Goal: Transaction & Acquisition: Book appointment/travel/reservation

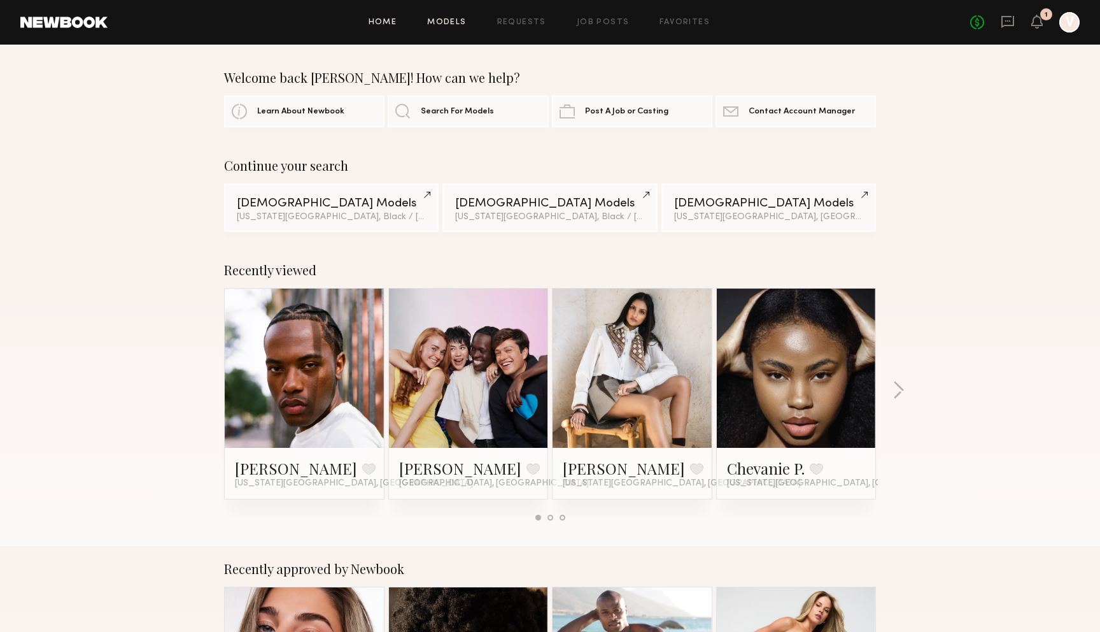
click at [449, 21] on link "Models" at bounding box center [446, 22] width 39 height 8
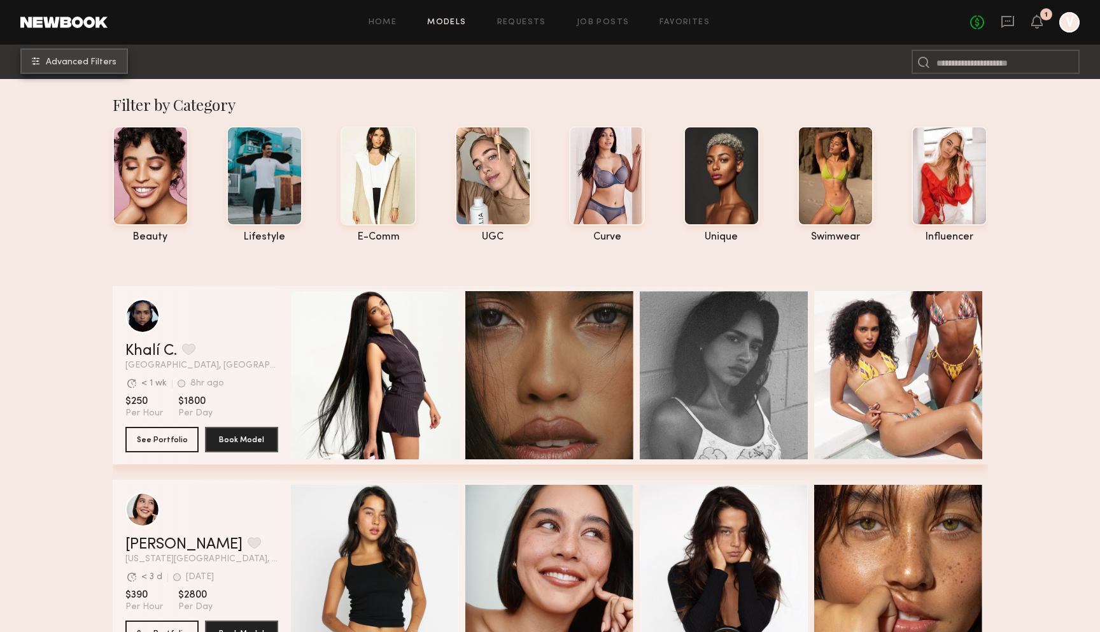
click at [102, 64] on span "Advanced Filters" at bounding box center [81, 62] width 71 height 9
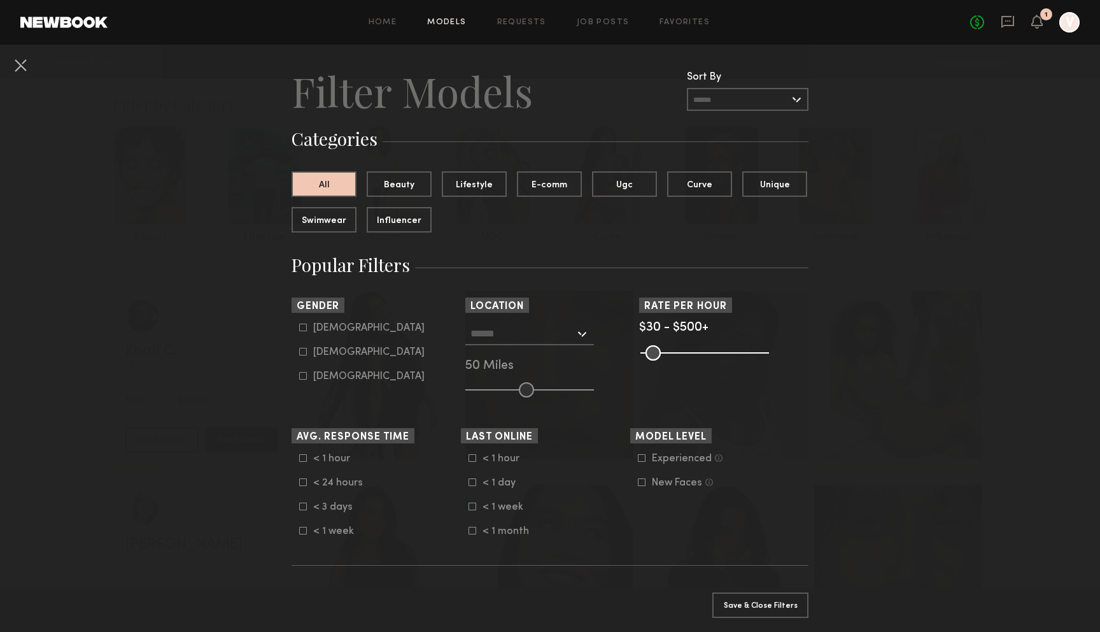
scroll to position [13, 0]
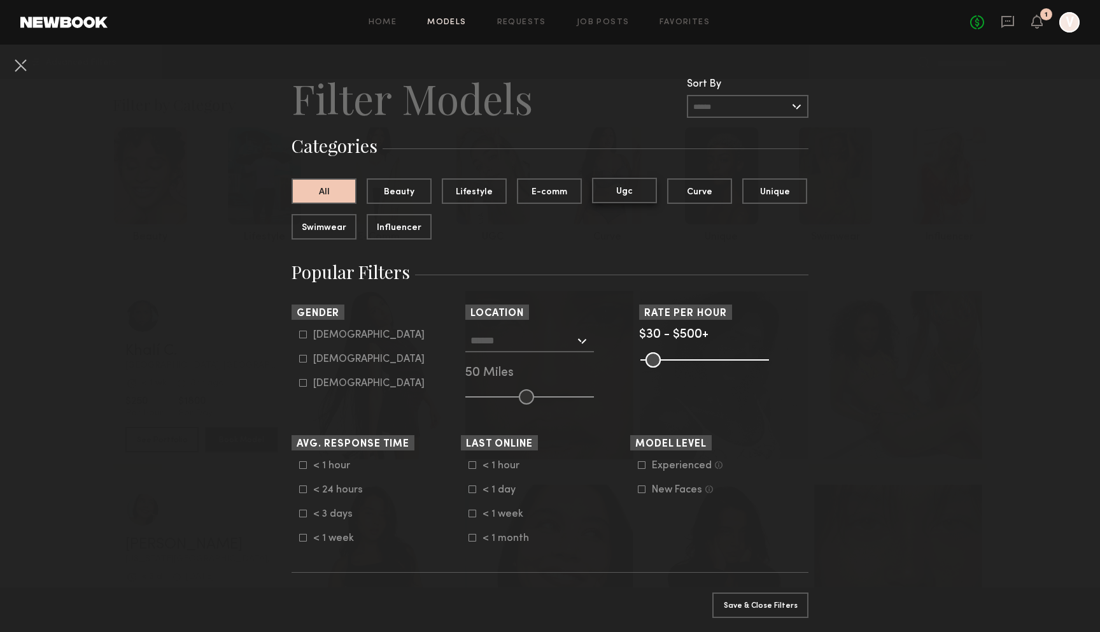
click at [634, 199] on button "Ugc" at bounding box center [624, 190] width 65 height 25
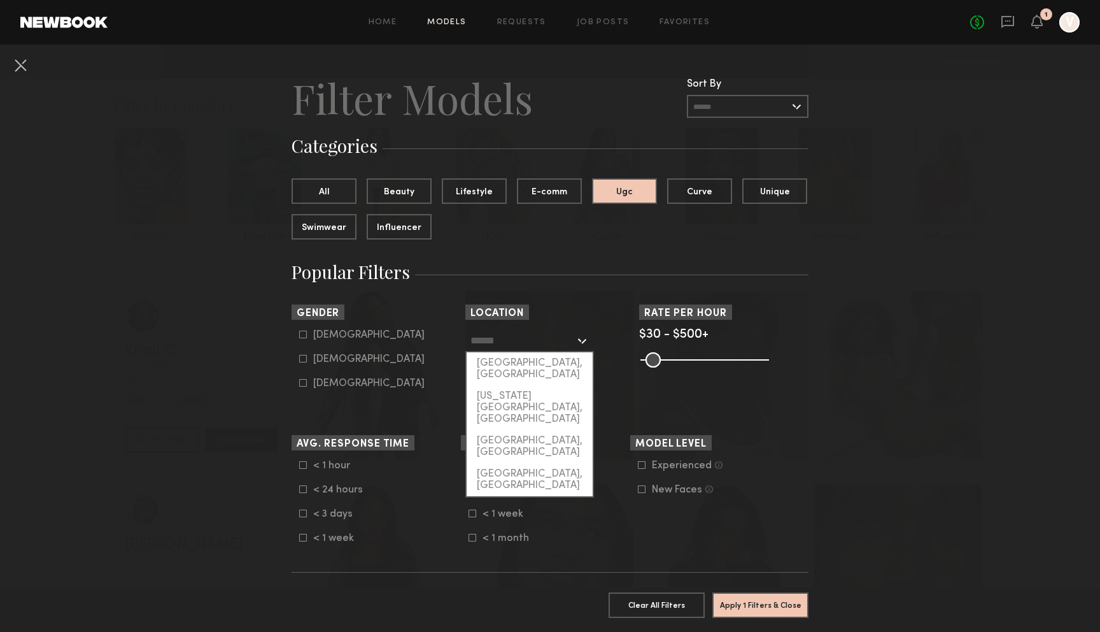
click at [556, 341] on input "text" at bounding box center [522, 340] width 104 height 22
click at [552, 385] on div "[US_STATE][GEOGRAPHIC_DATA], [GEOGRAPHIC_DATA]" at bounding box center [530, 407] width 126 height 45
type input "**********"
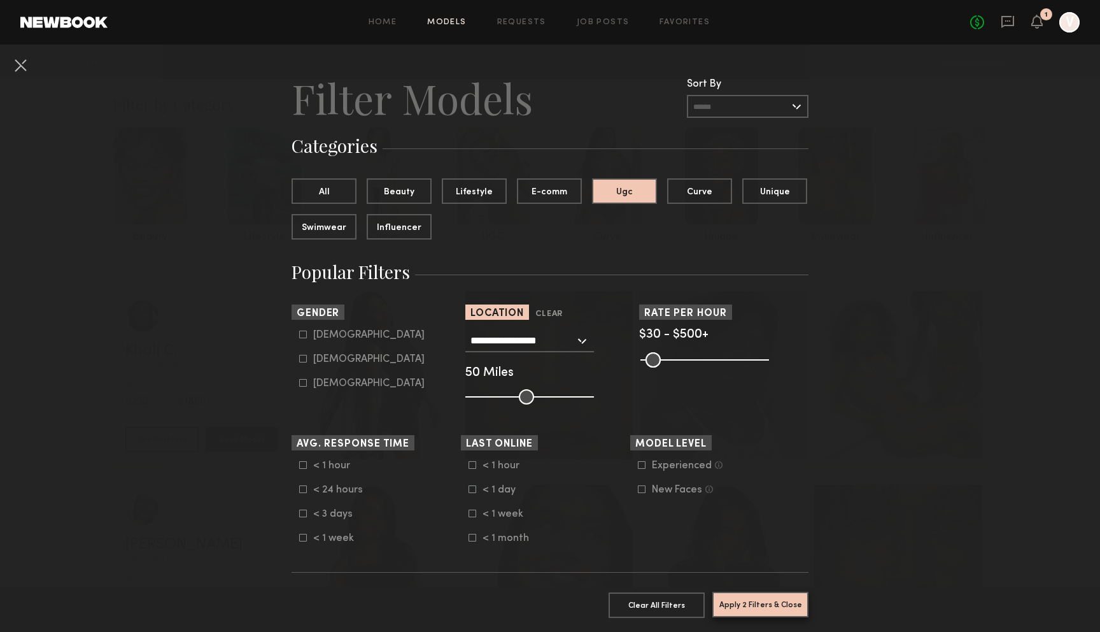
click at [775, 601] on button "Apply 2 Filters & Close" at bounding box center [760, 603] width 96 height 25
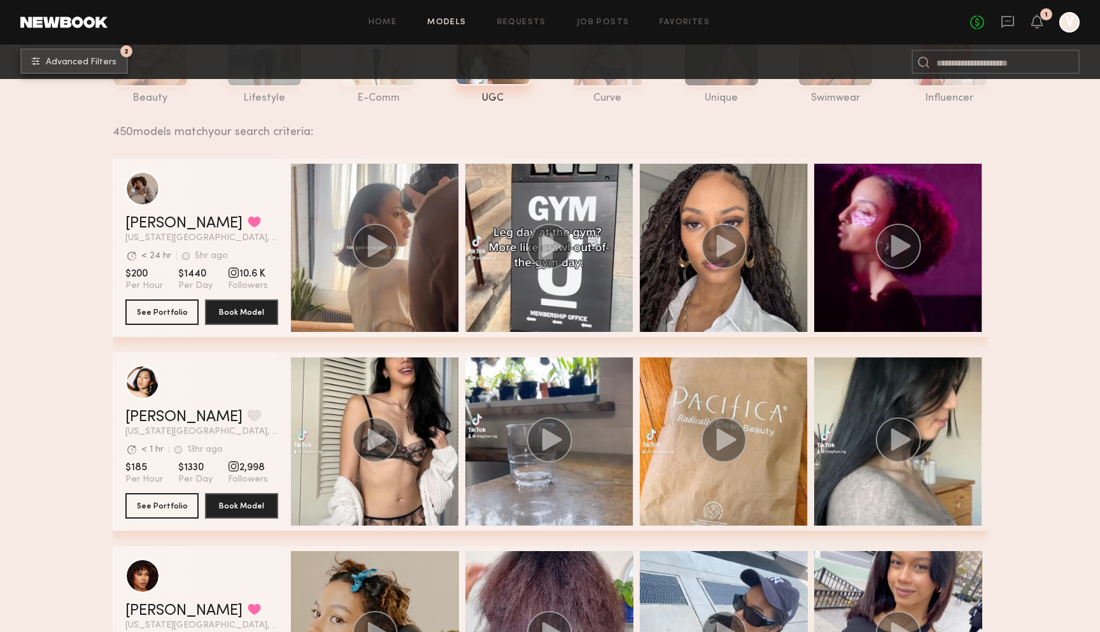
scroll to position [139, 0]
click at [741, 129] on div "450 models match your search criteria:" at bounding box center [545, 124] width 865 height 27
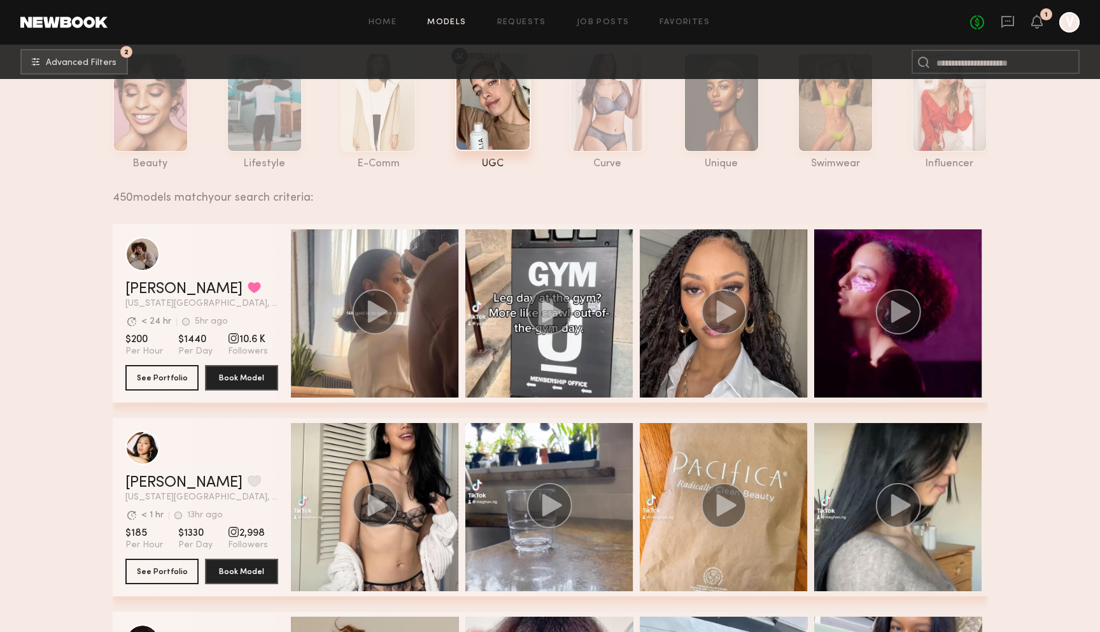
scroll to position [0, 0]
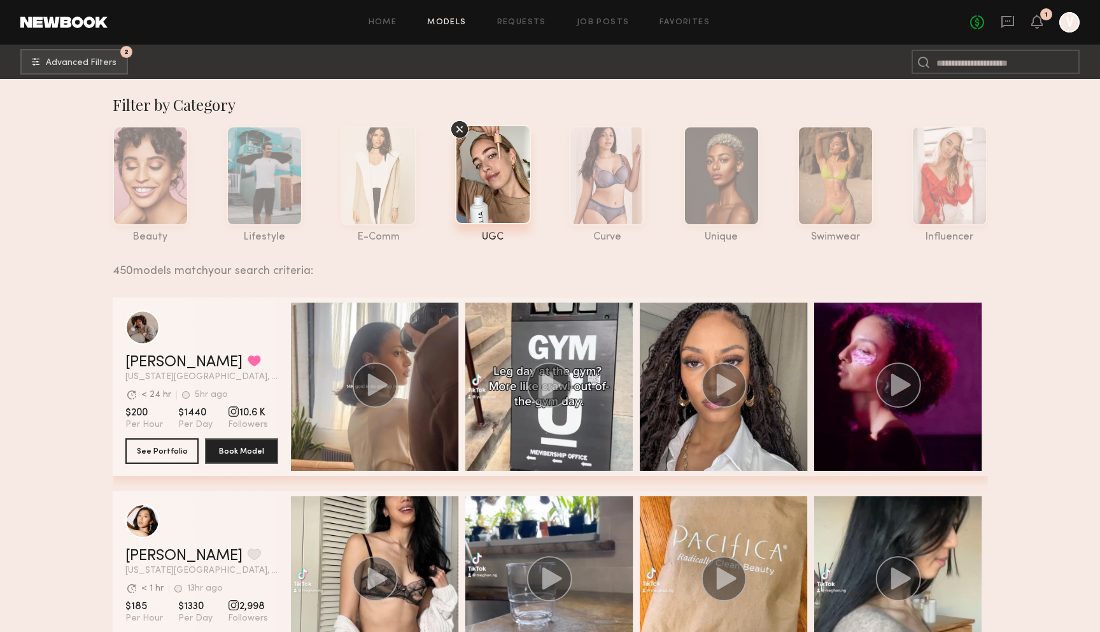
click at [84, 20] on link at bounding box center [63, 22] width 87 height 11
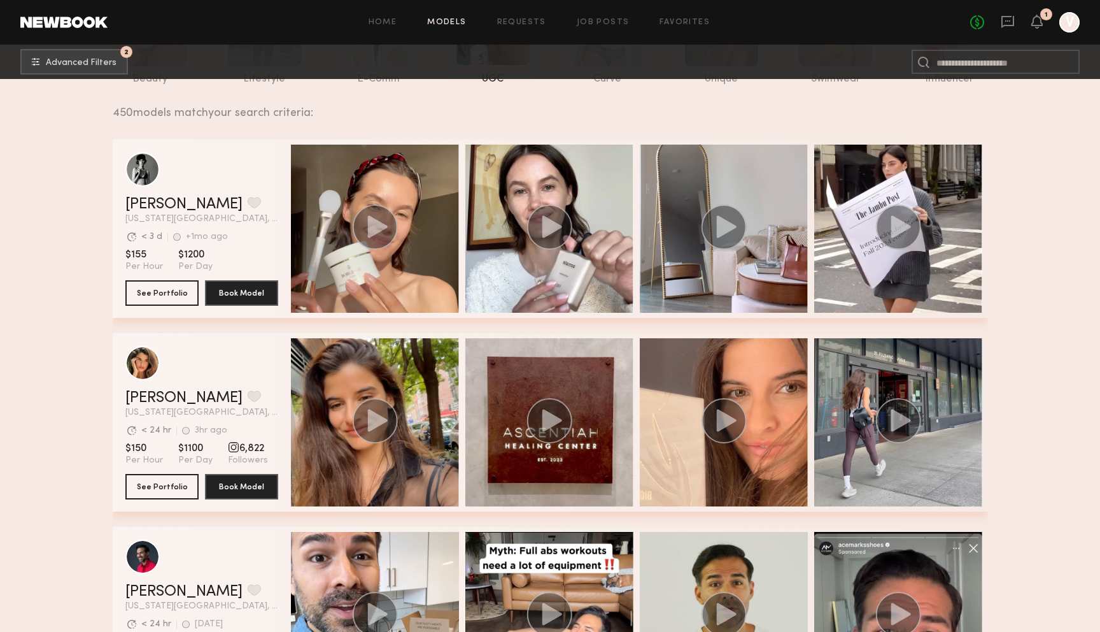
scroll to position [148, 0]
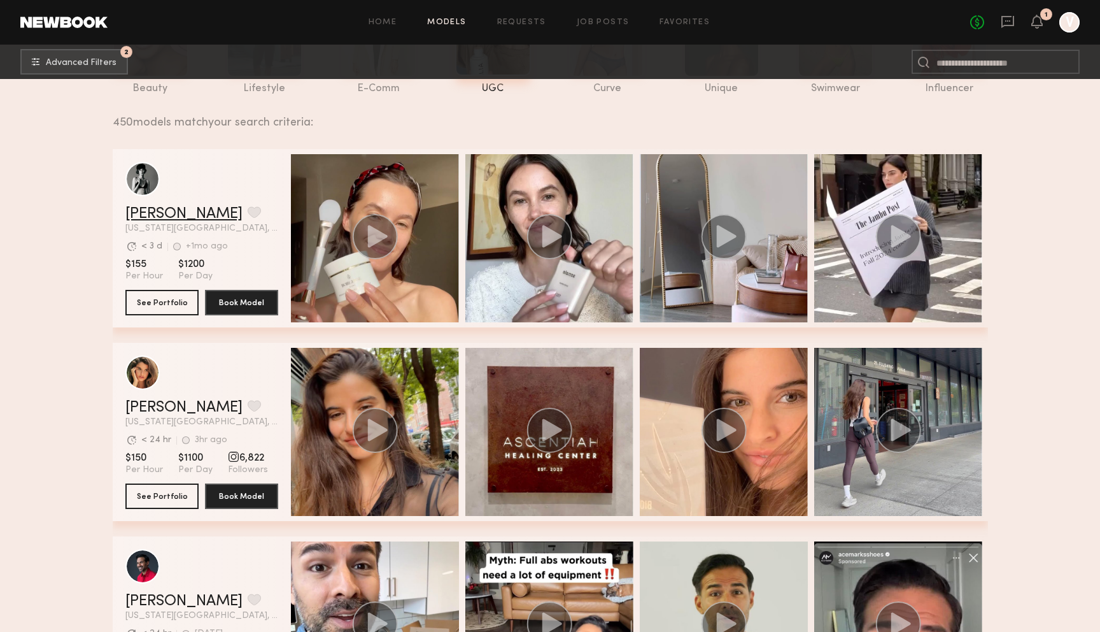
click at [171, 211] on link "[PERSON_NAME]" at bounding box center [183, 213] width 117 height 15
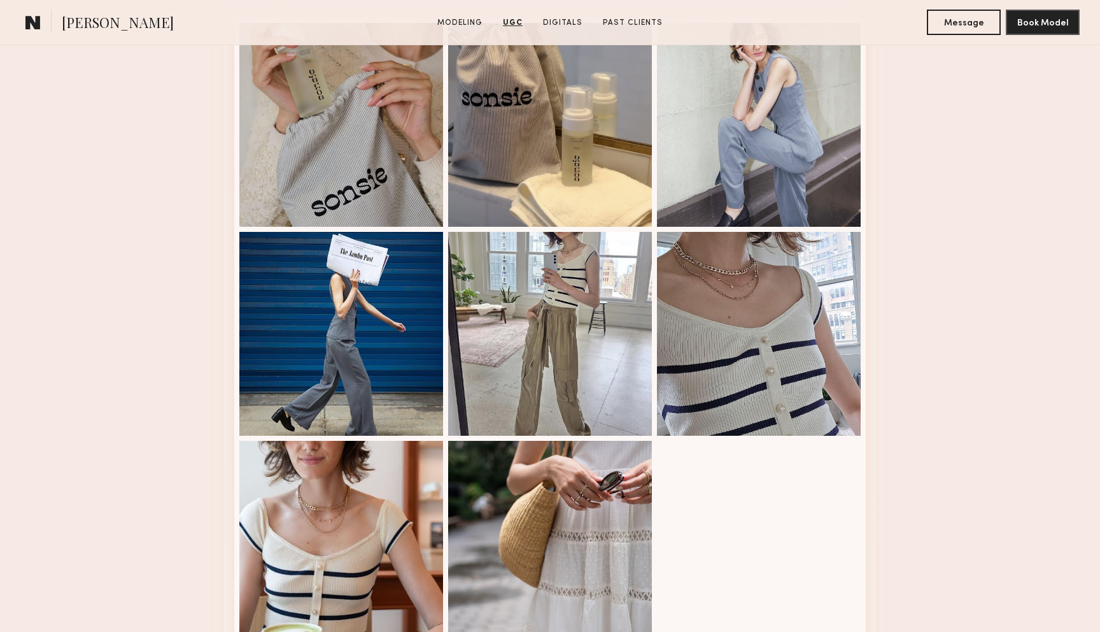
scroll to position [2213, 0]
